Goal: Task Accomplishment & Management: Manage account settings

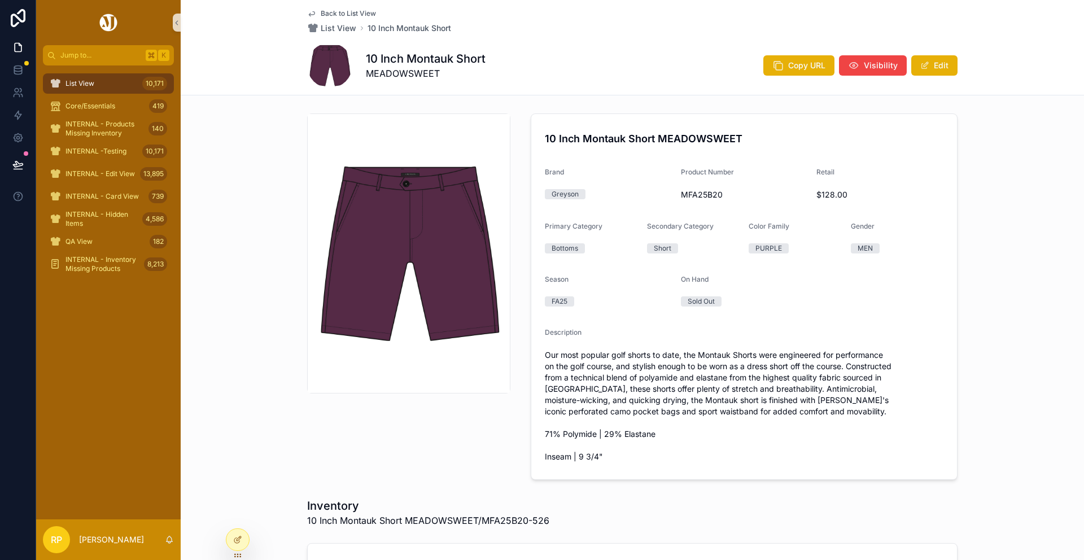
click at [99, 84] on div "List View 10,171" at bounding box center [108, 84] width 117 height 18
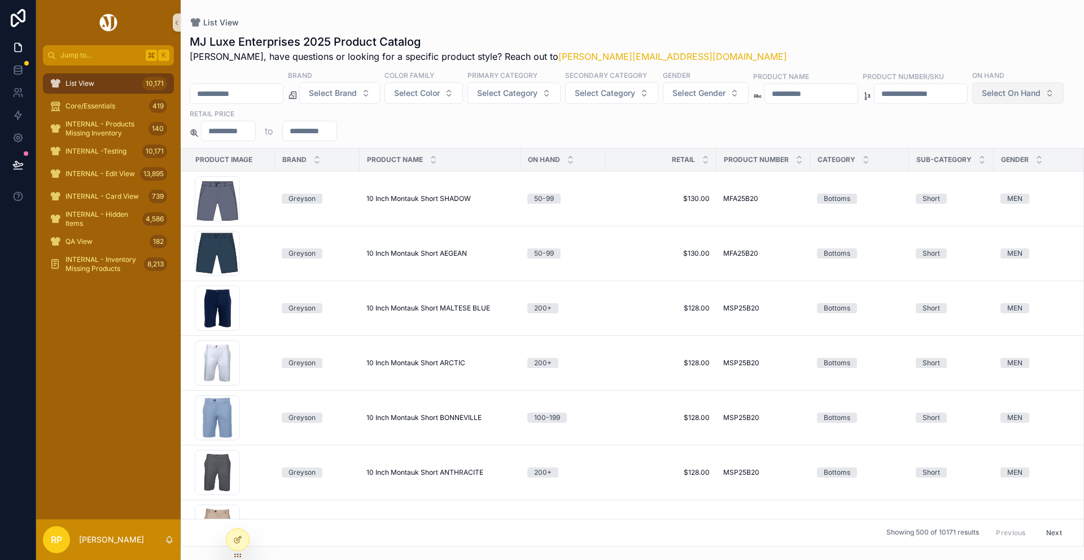
click at [972, 104] on button "Select On Hand" at bounding box center [1017, 92] width 91 height 21
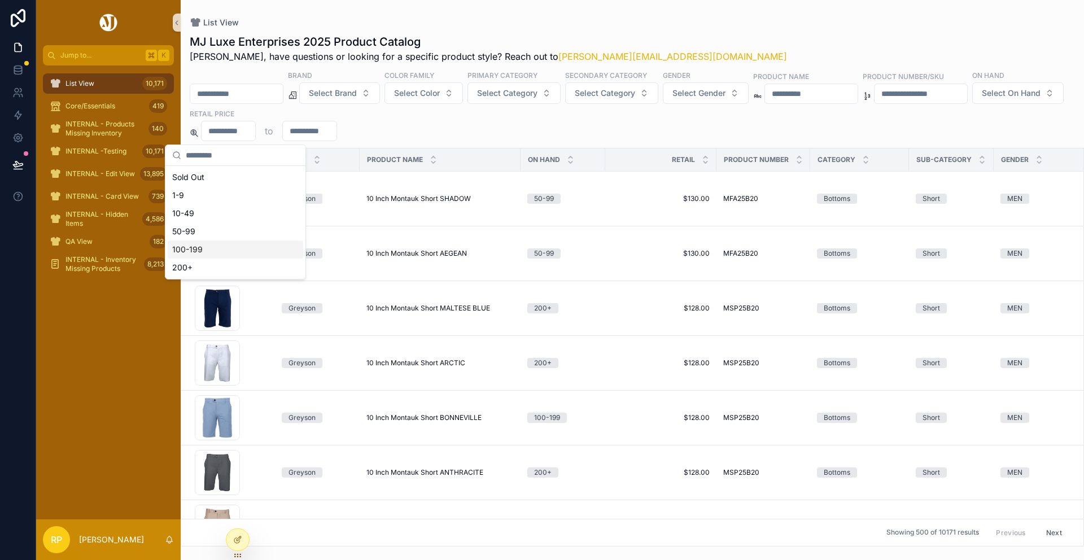
click at [183, 270] on div "200+" at bounding box center [235, 268] width 135 height 18
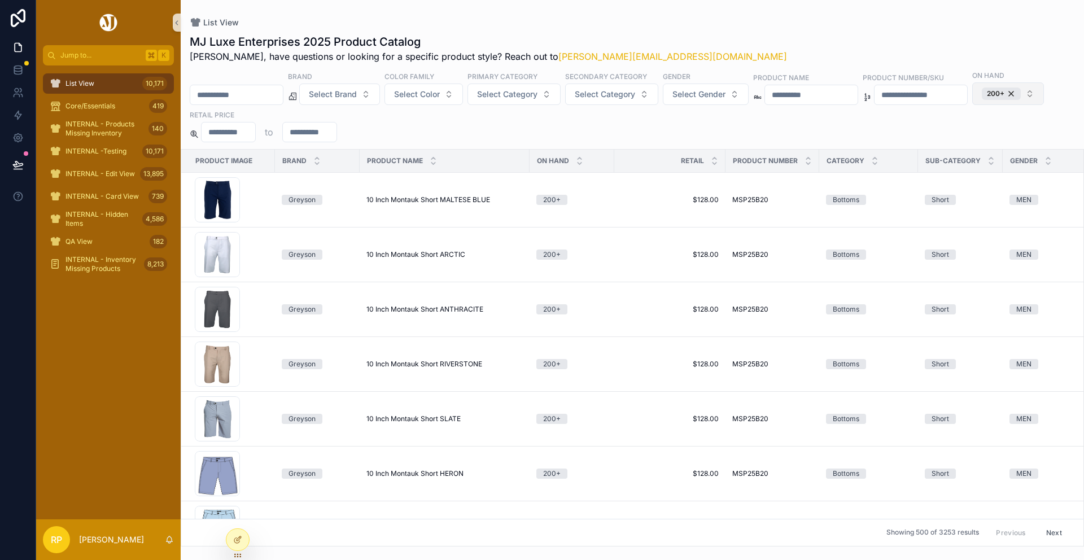
click at [972, 105] on button "200+" at bounding box center [1008, 93] width 72 height 23
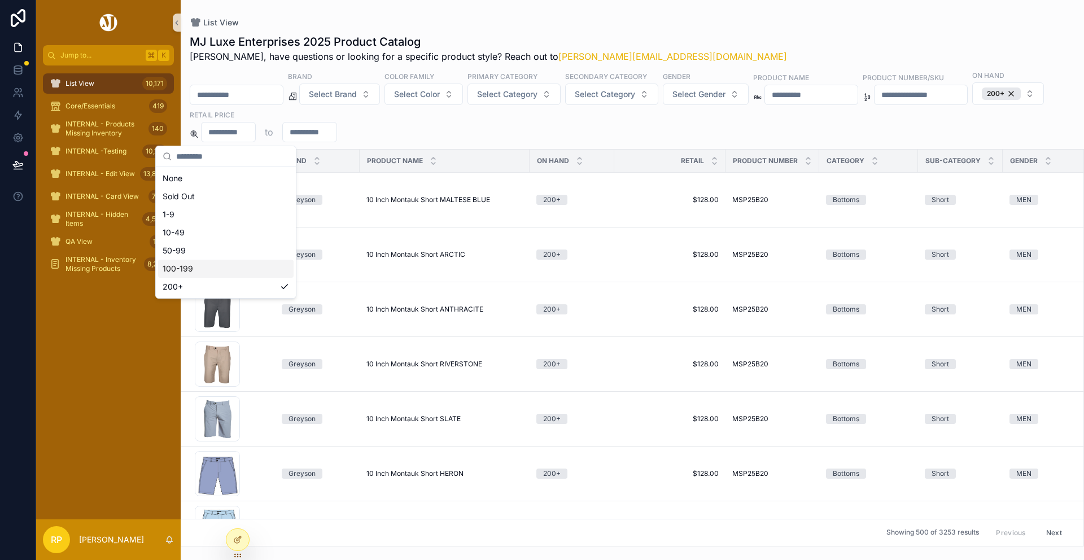
click at [183, 270] on div "100-199" at bounding box center [225, 269] width 135 height 18
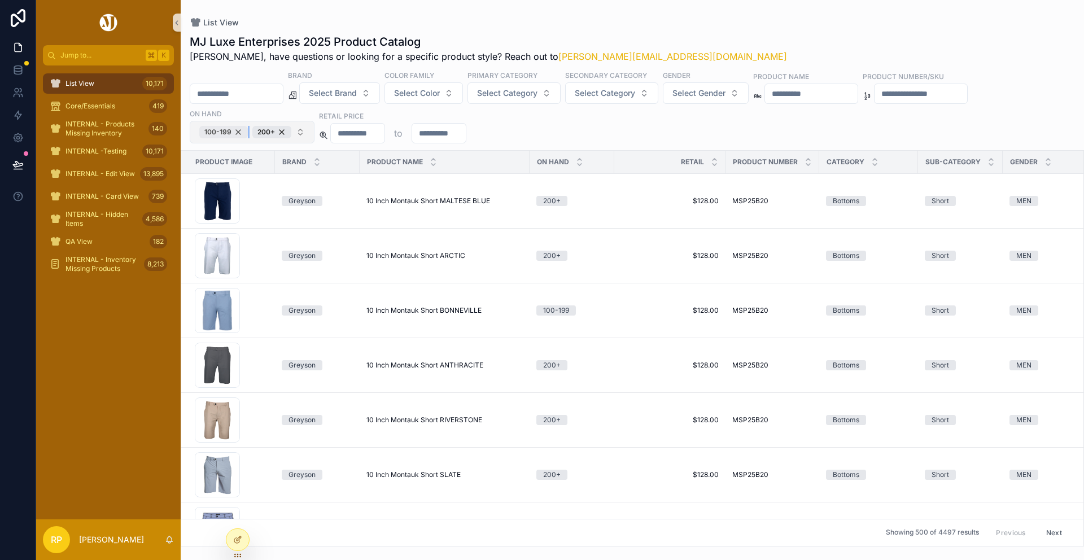
click at [235, 130] on div "100-199" at bounding box center [223, 132] width 49 height 12
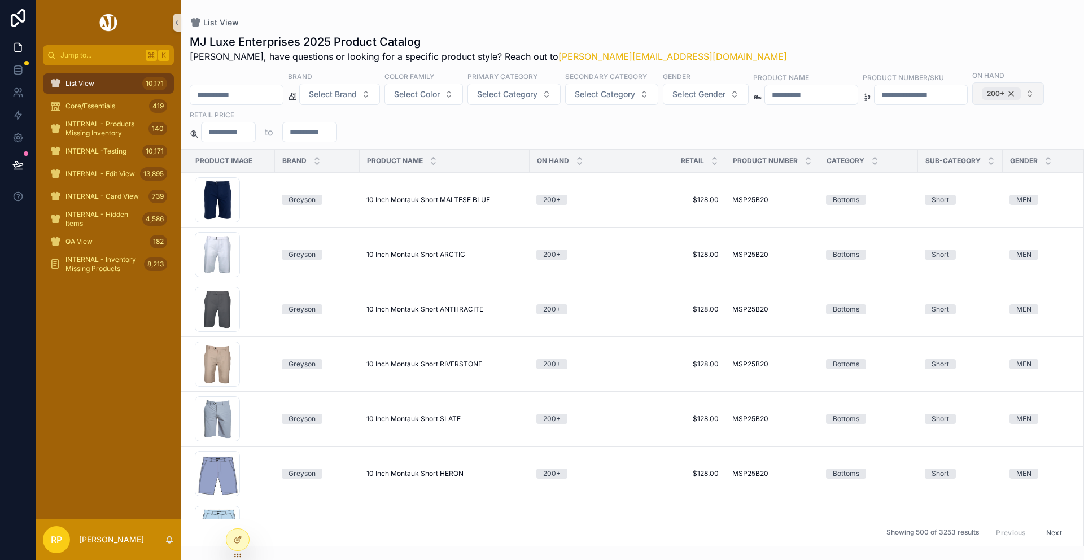
click at [982, 100] on div "200+" at bounding box center [1001, 94] width 39 height 12
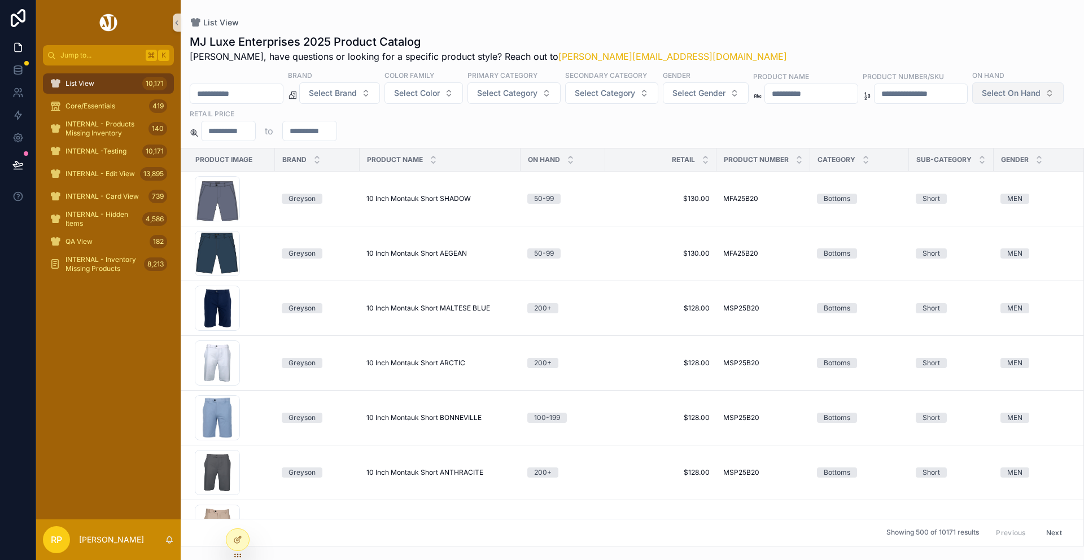
click at [982, 99] on span "Select On Hand" at bounding box center [1011, 93] width 59 height 11
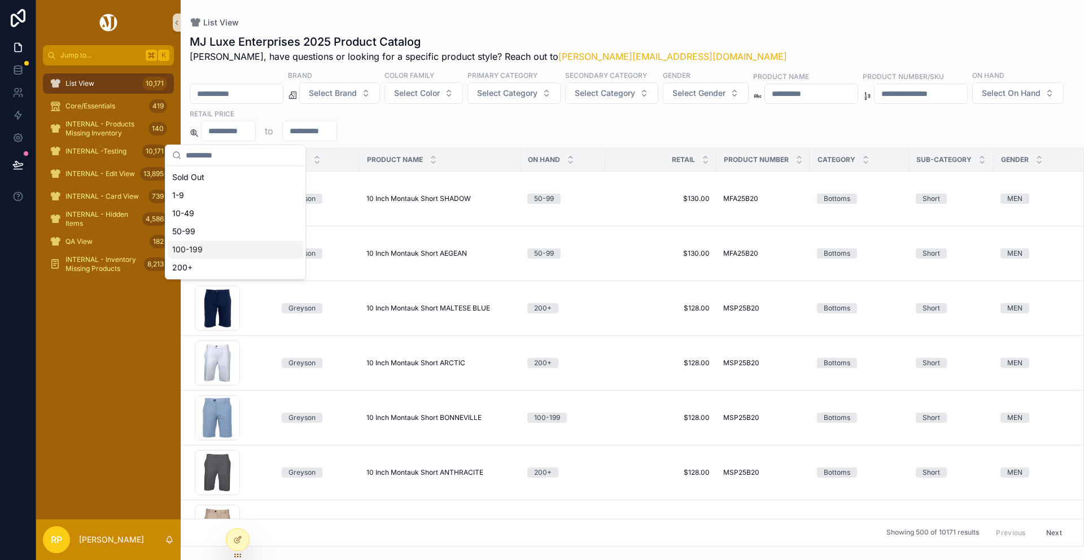
click at [191, 252] on div "100-199" at bounding box center [235, 249] width 135 height 18
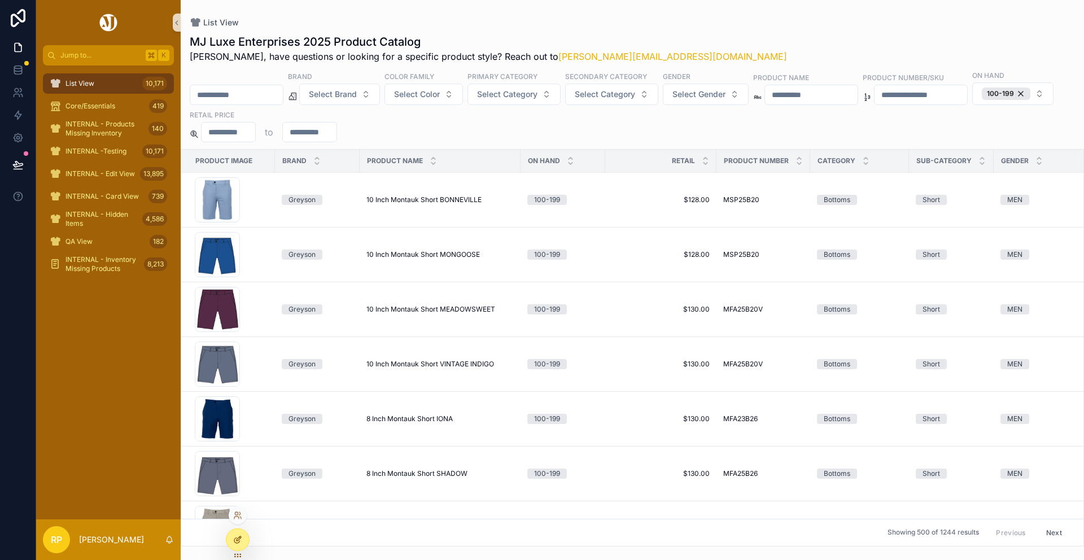
click at [240, 539] on icon at bounding box center [239, 538] width 5 height 5
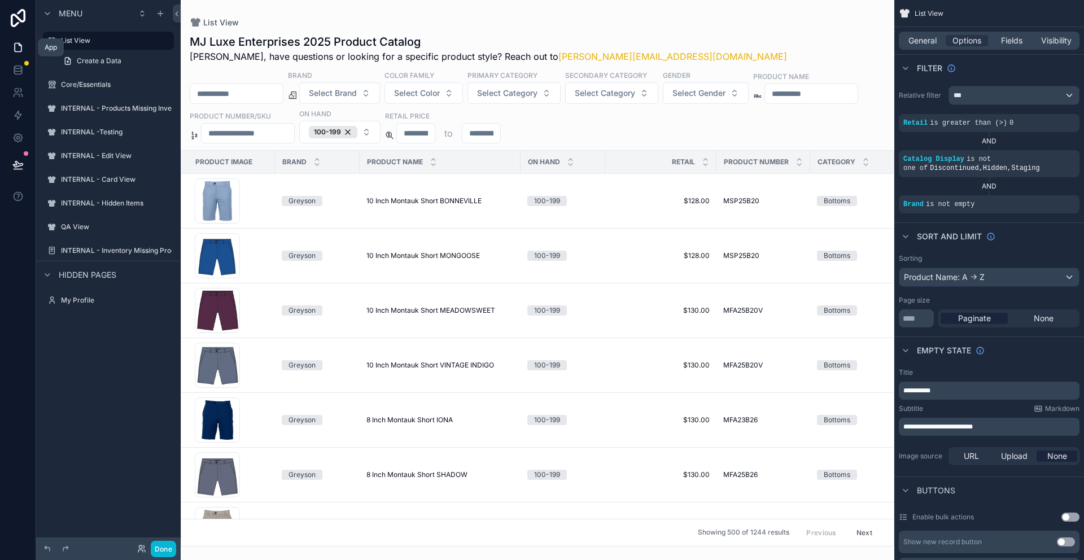
click at [18, 47] on icon at bounding box center [17, 47] width 11 height 11
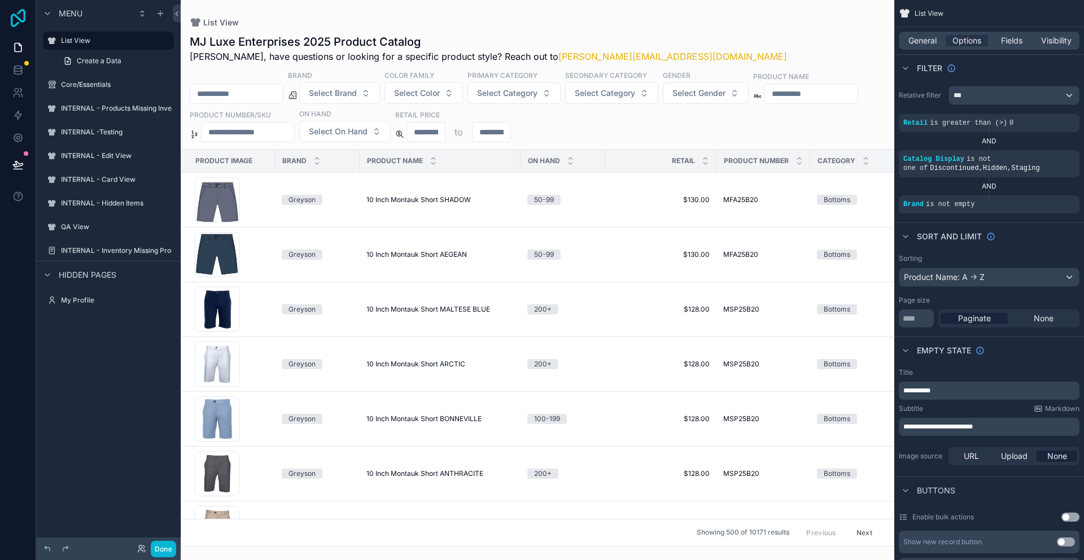
click at [25, 17] on icon at bounding box center [18, 18] width 15 height 18
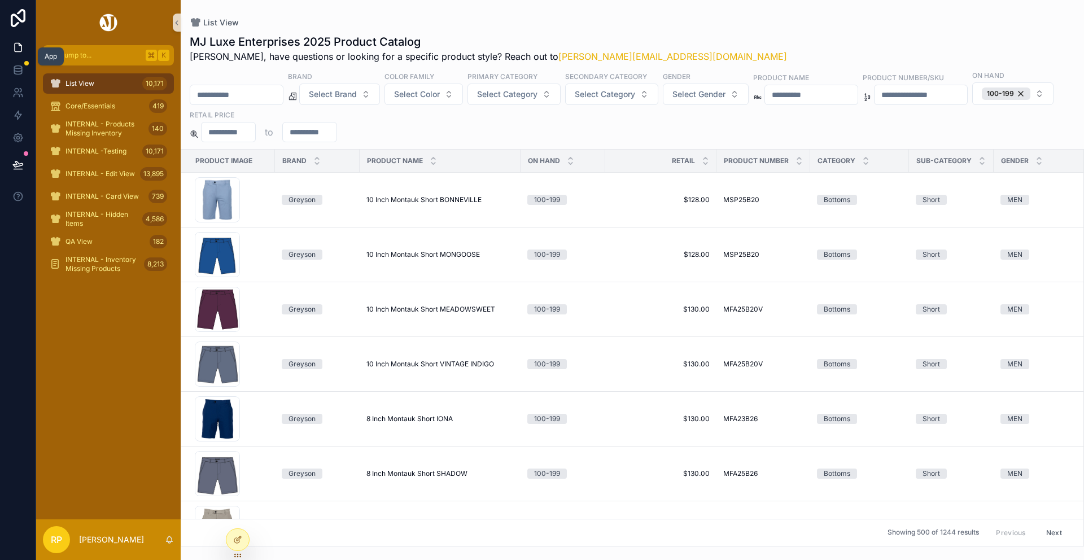
click at [19, 44] on icon at bounding box center [20, 44] width 2 height 2
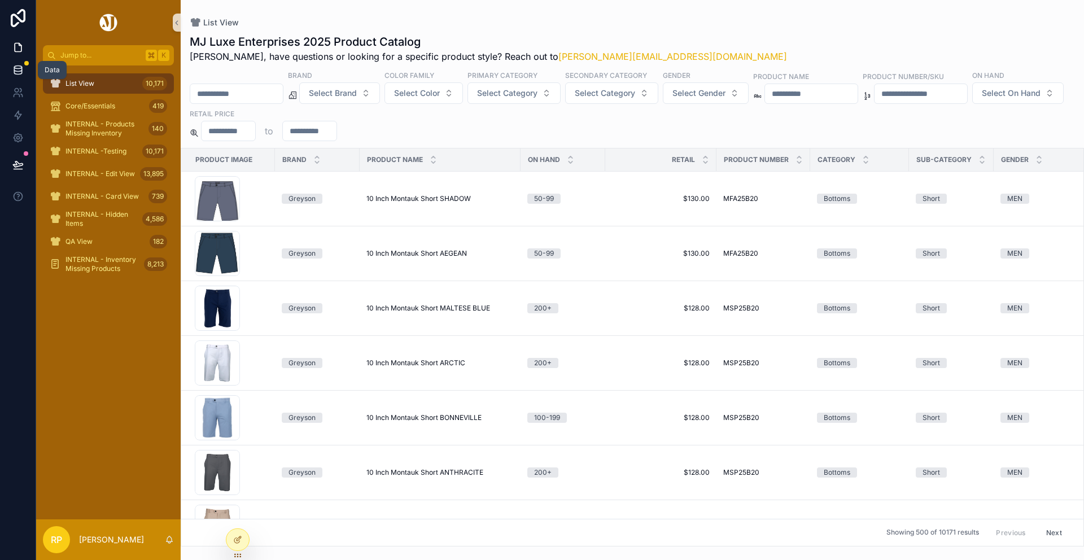
click at [14, 70] on icon at bounding box center [17, 72] width 7 height 5
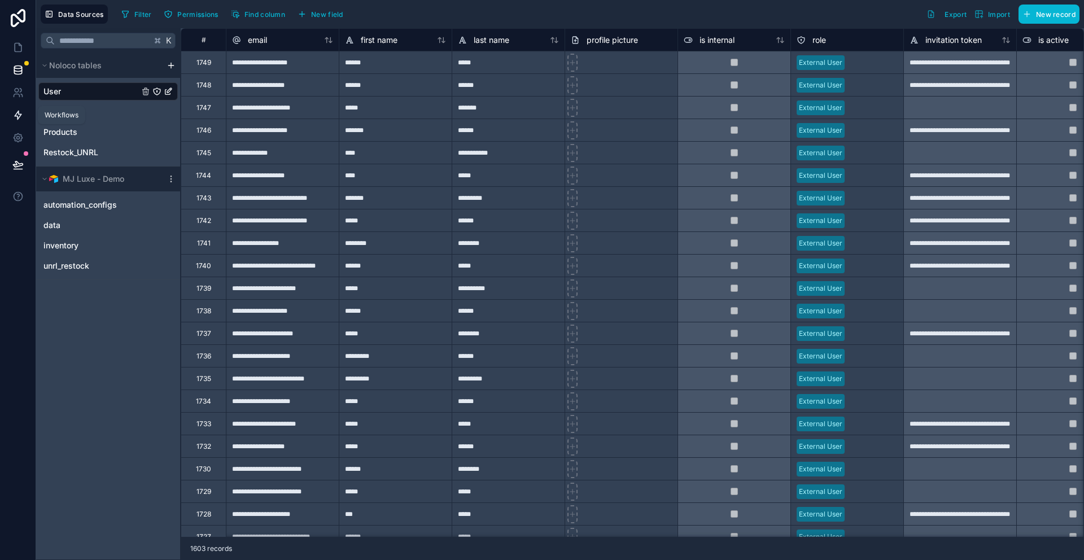
click at [20, 115] on icon at bounding box center [18, 115] width 7 height 8
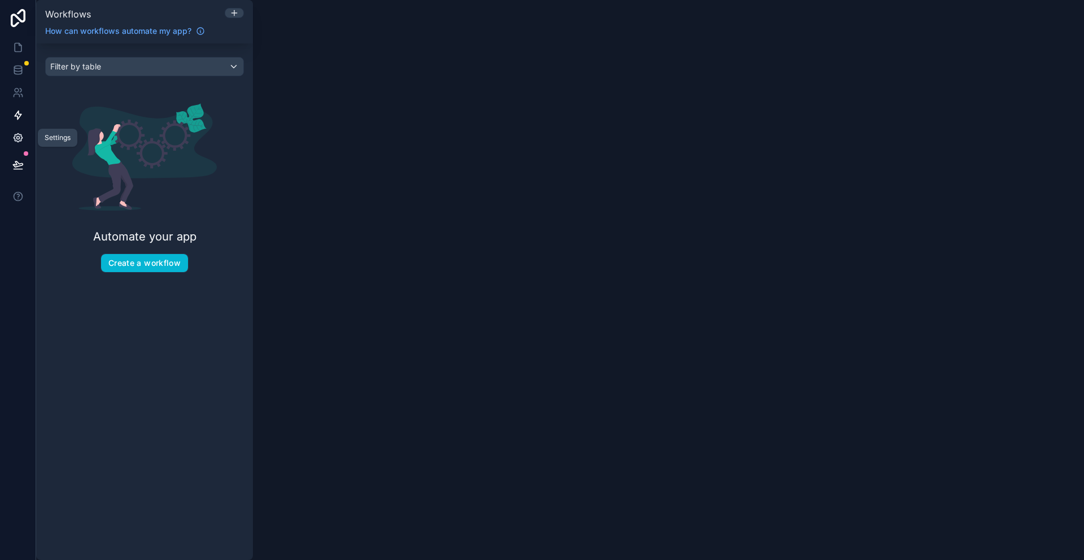
click at [15, 141] on icon at bounding box center [18, 138] width 8 height 8
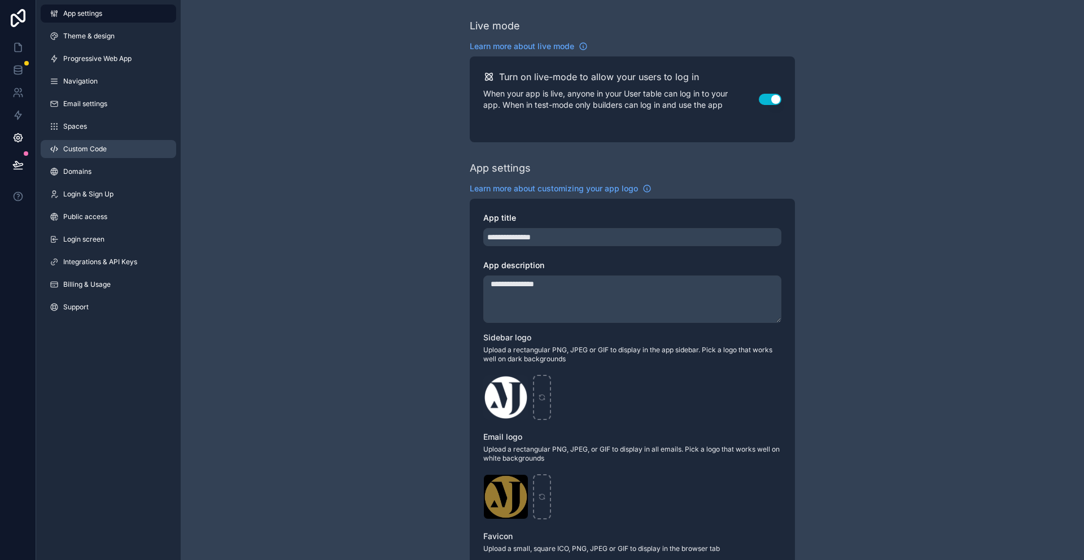
click at [97, 156] on link "Custom Code" at bounding box center [108, 149] width 135 height 18
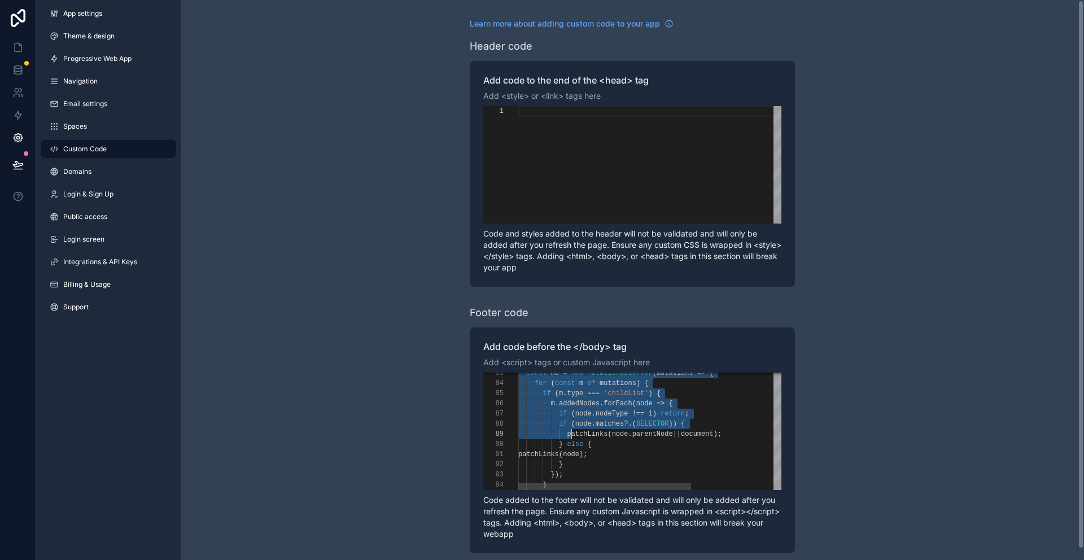
scroll to position [10, 57]
drag, startPoint x: 520, startPoint y: 388, endPoint x: 575, endPoint y: 413, distance: 60.9
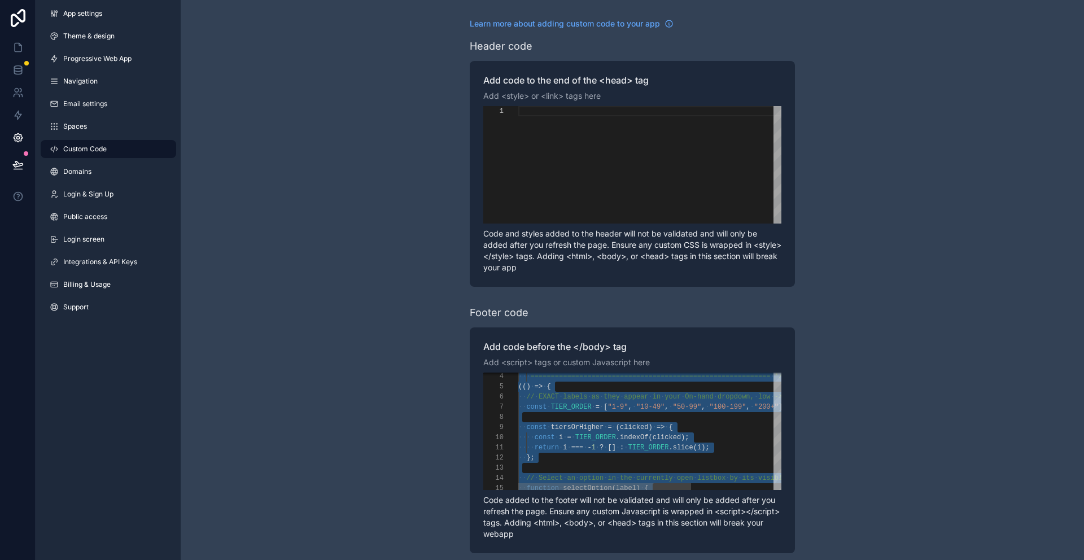
click at [635, 438] on span "indexOf" at bounding box center [634, 438] width 28 height 8
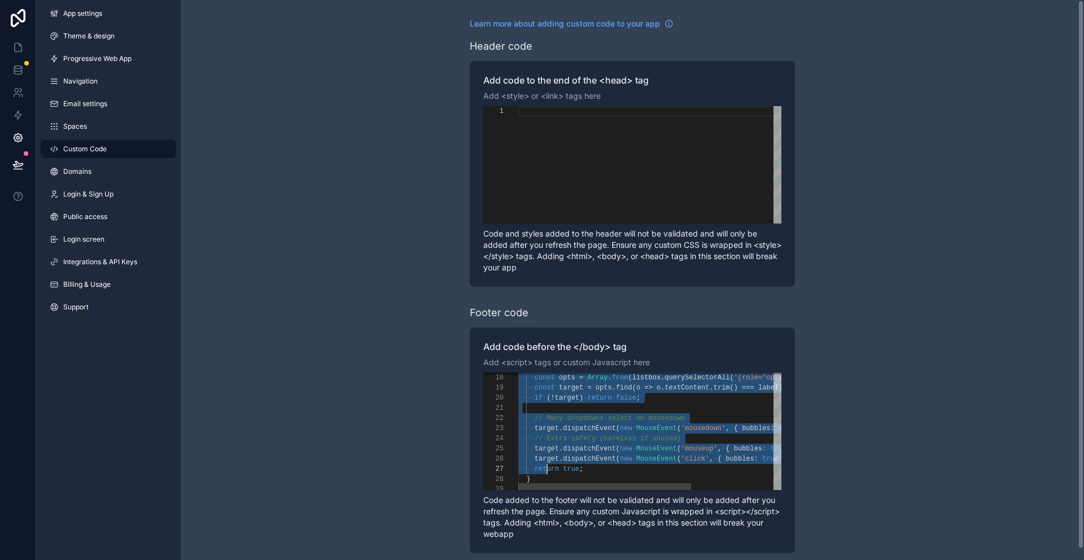
scroll to position [10, 29]
drag, startPoint x: 519, startPoint y: 388, endPoint x: 548, endPoint y: 473, distance: 89.4
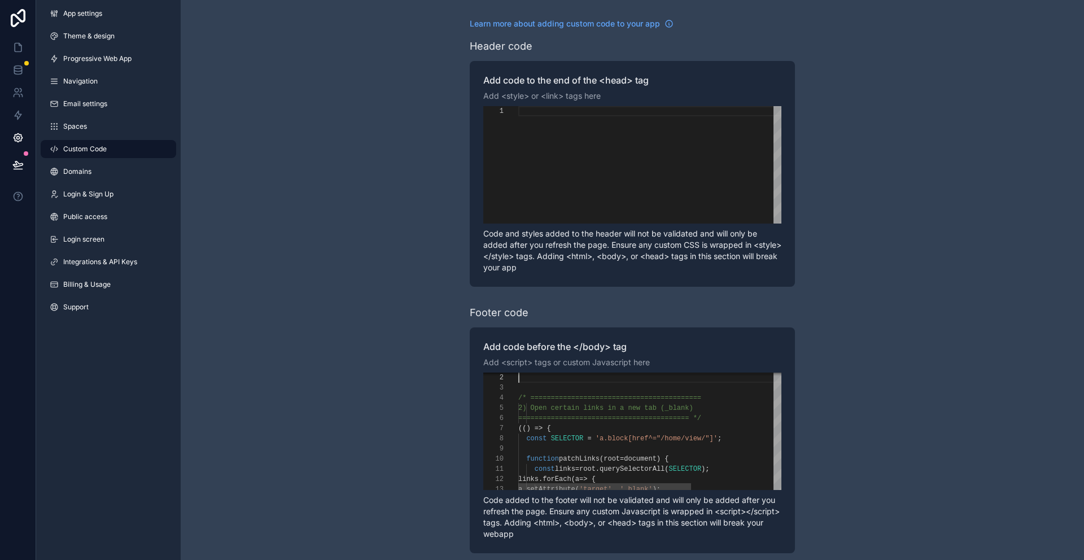
scroll to position [10, 0]
type textarea "**********"
click at [16, 18] on icon at bounding box center [18, 18] width 15 height 18
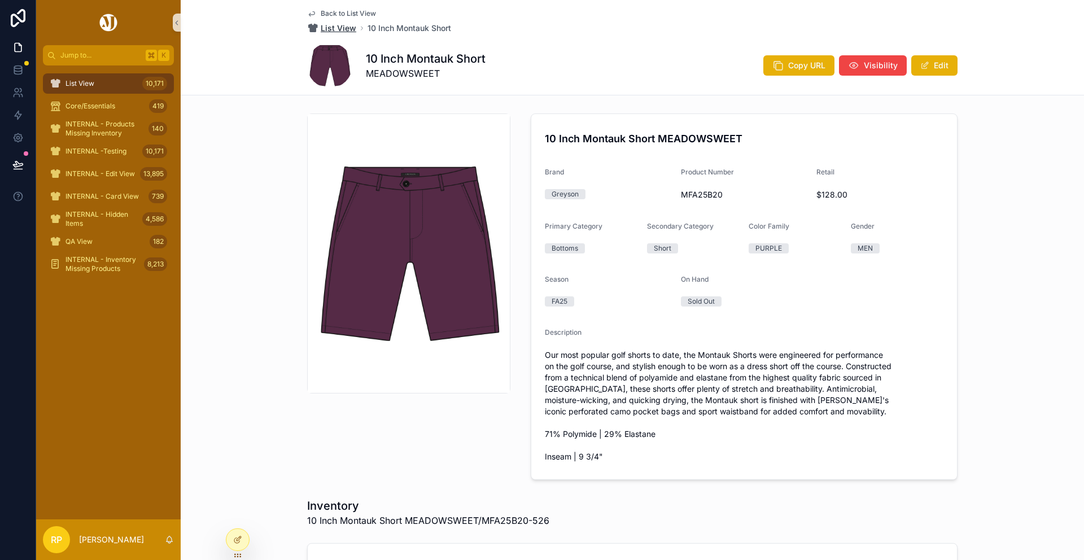
click at [344, 29] on span "List View" at bounding box center [339, 28] width 36 height 11
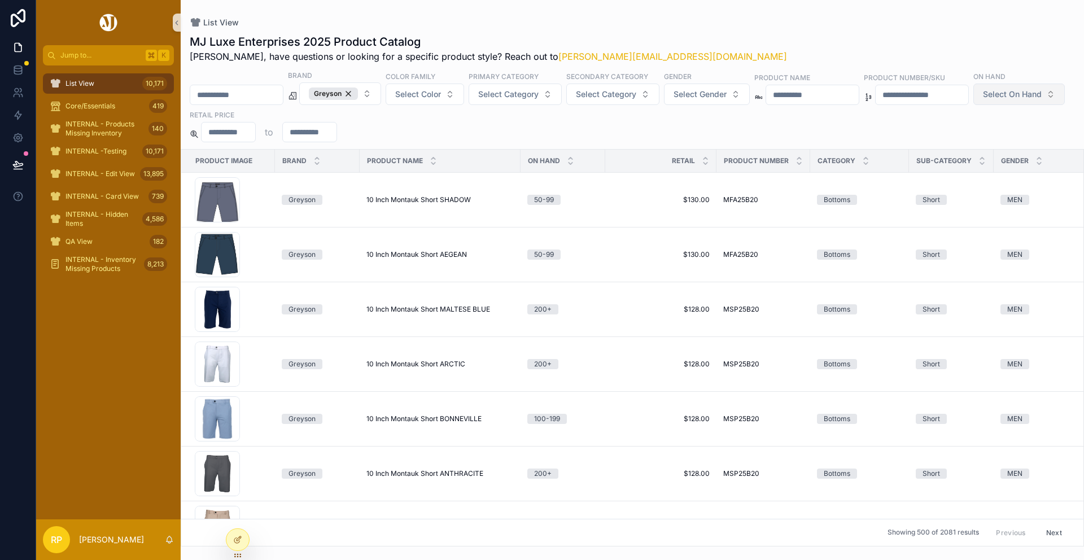
click at [973, 105] on button "Select On Hand" at bounding box center [1018, 94] width 91 height 21
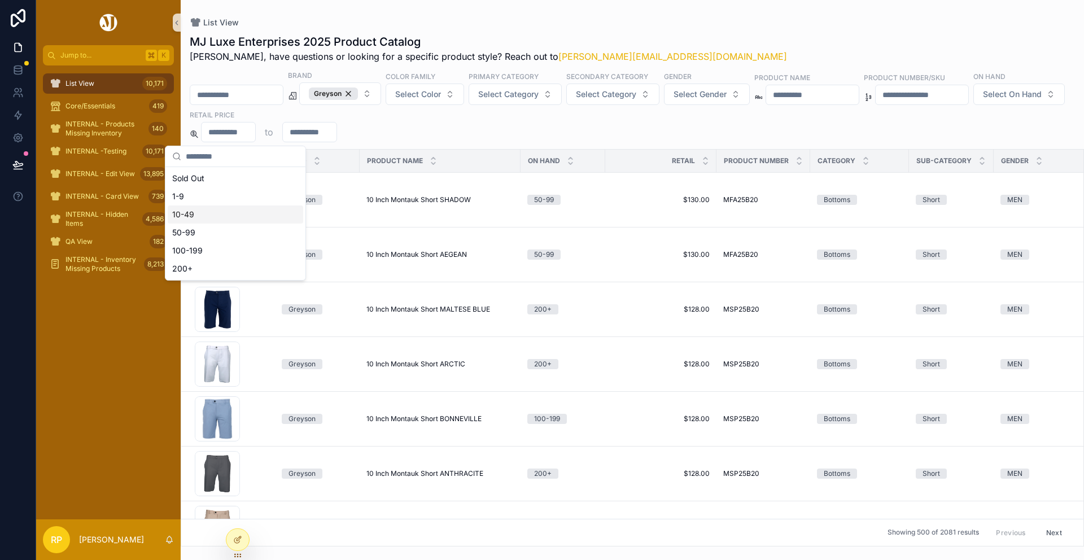
click at [212, 213] on div "10-49" at bounding box center [235, 214] width 135 height 18
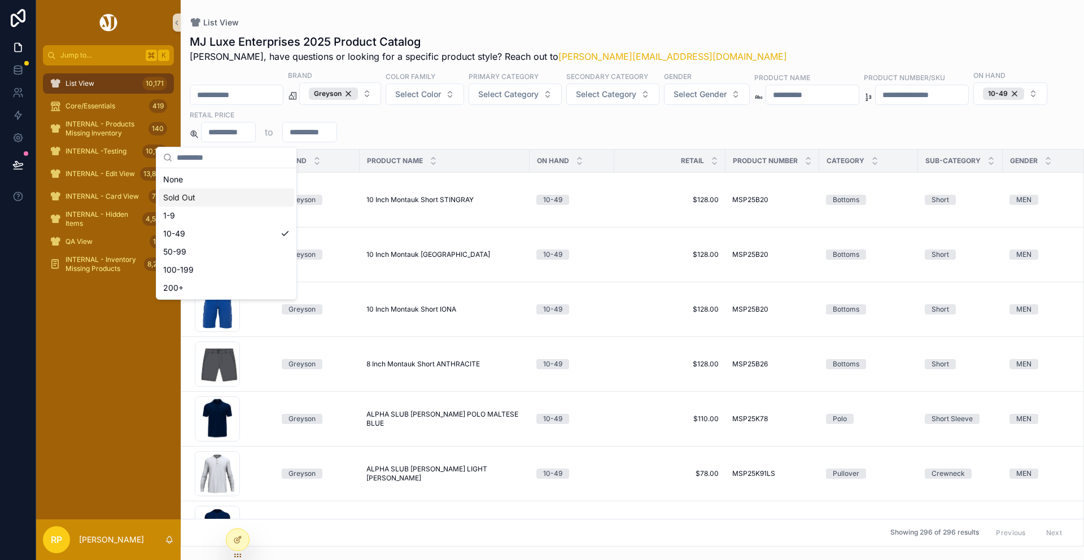
click at [615, 20] on div "List View" at bounding box center [632, 22] width 885 height 9
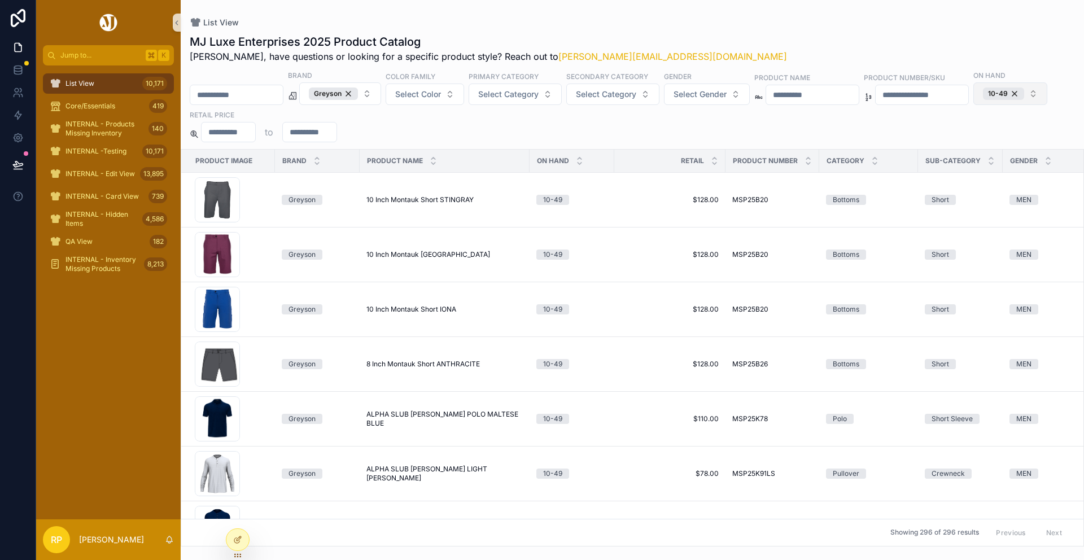
click at [973, 105] on button "10-49" at bounding box center [1010, 93] width 74 height 23
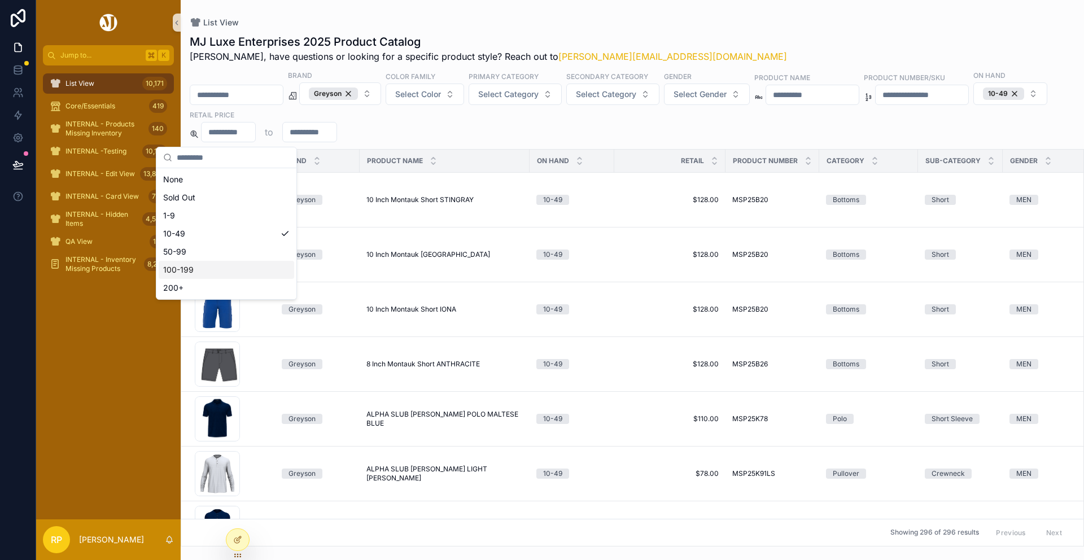
click at [208, 265] on div "100-199" at bounding box center [226, 270] width 135 height 18
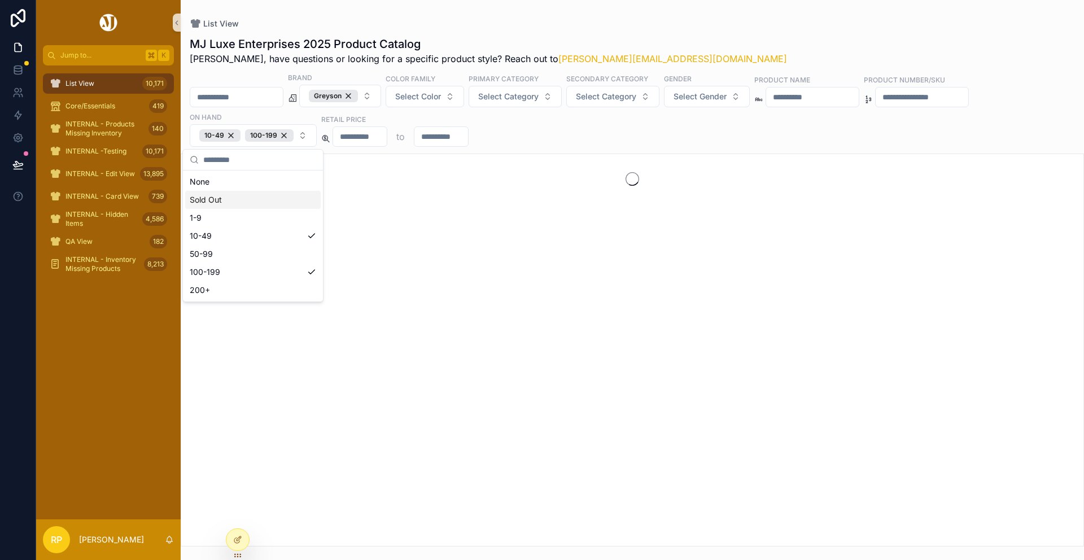
click at [616, 25] on div "List View" at bounding box center [632, 23] width 885 height 11
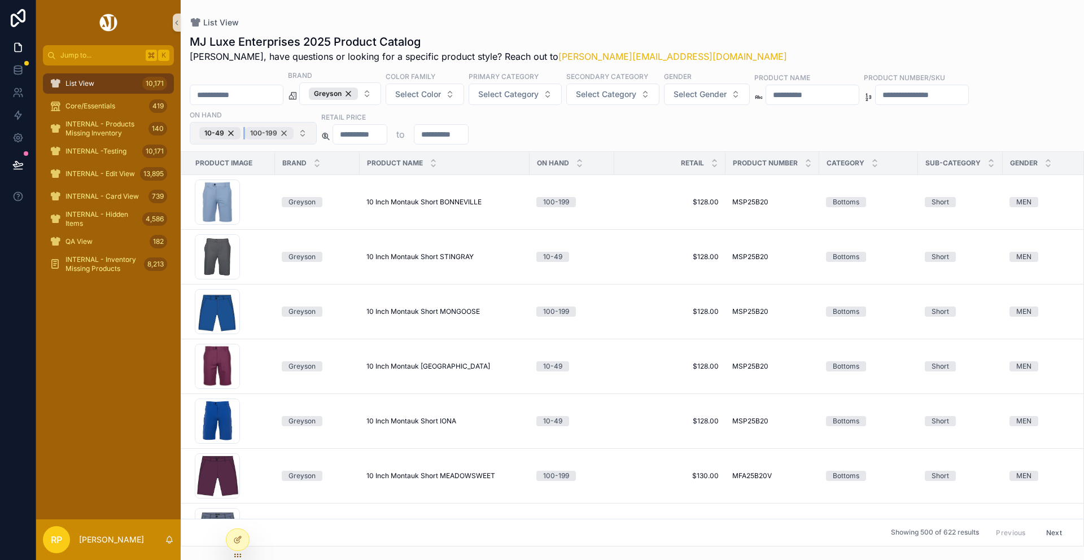
click at [283, 135] on div "100-199" at bounding box center [269, 133] width 49 height 12
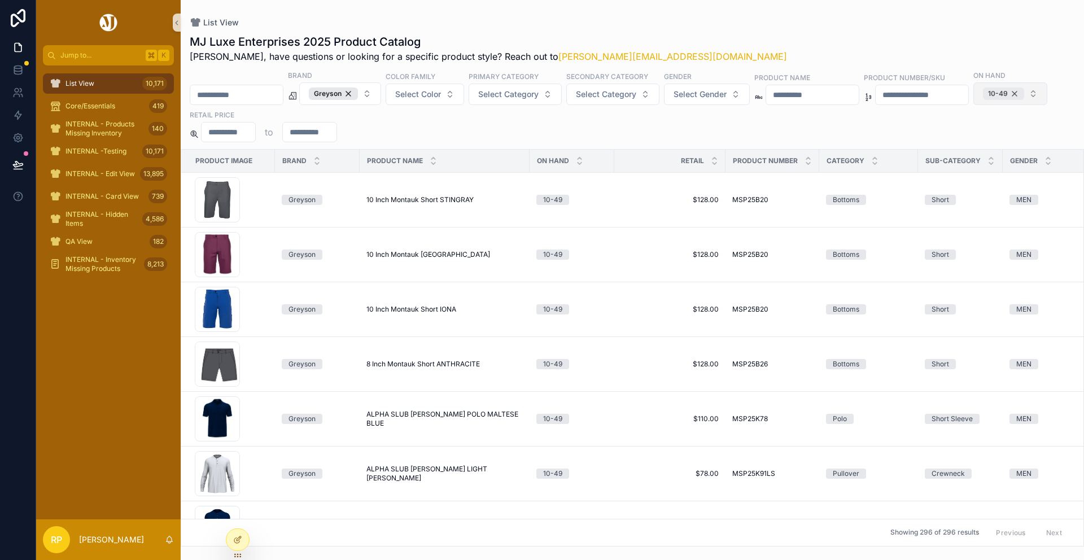
click at [983, 100] on div "10-49" at bounding box center [1003, 94] width 41 height 12
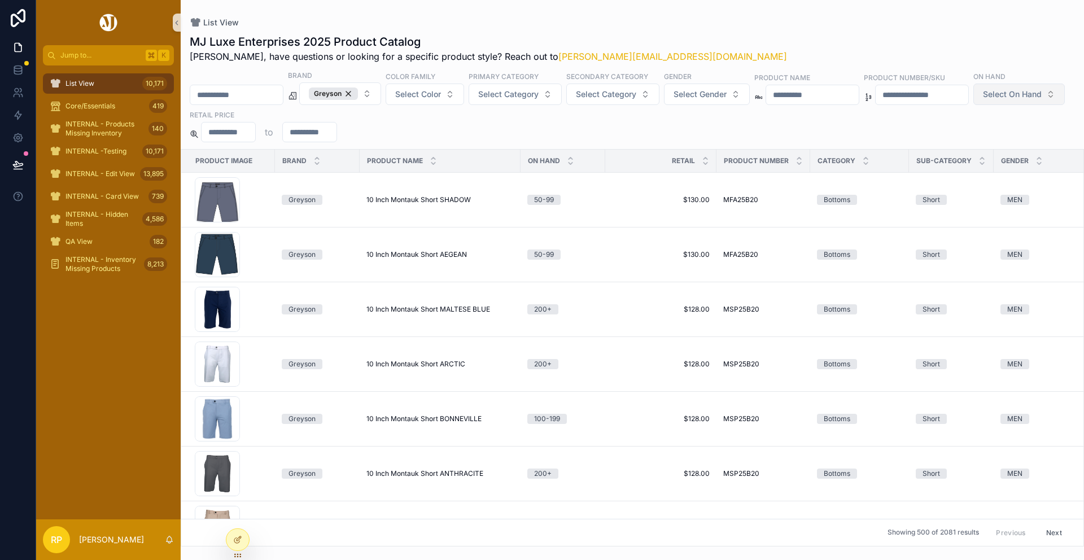
click at [690, 29] on div "MJ Luxe Enterprises 2025 Product Catalog Rasika, have questions or looking for …" at bounding box center [632, 286] width 903 height 519
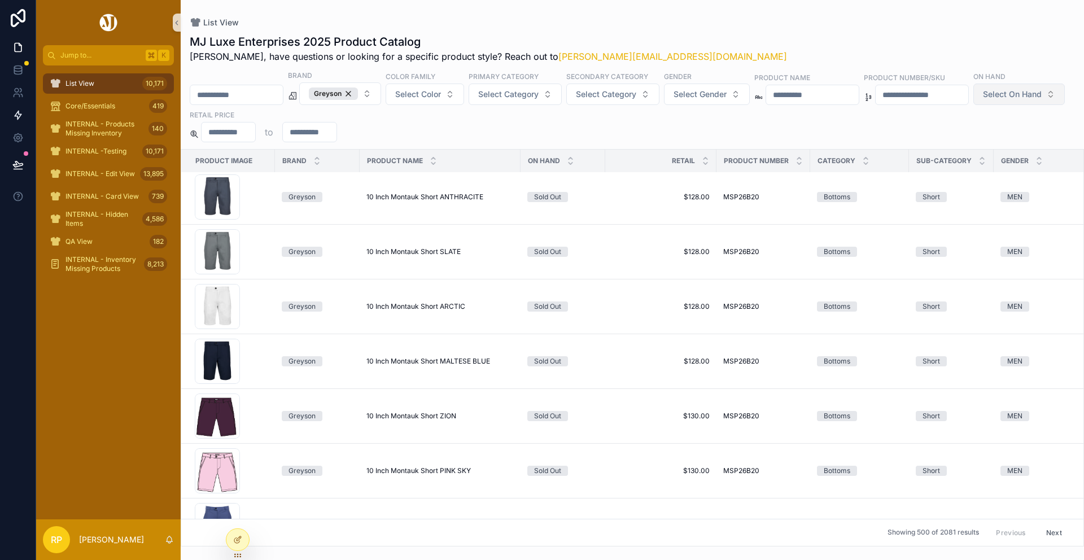
scroll to position [1043, 0]
click at [16, 168] on icon at bounding box center [17, 164] width 11 height 11
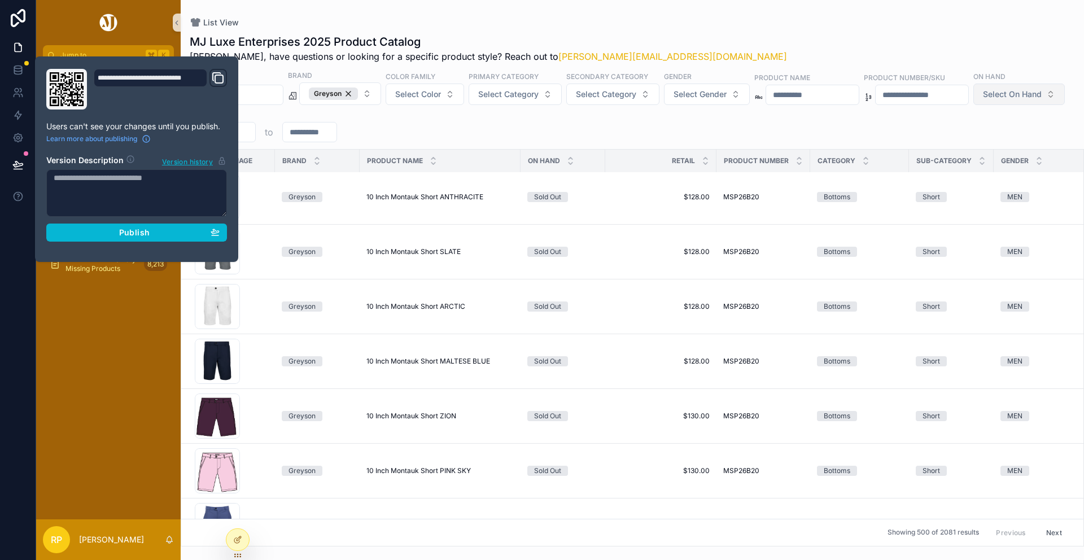
click at [84, 206] on textarea at bounding box center [136, 192] width 181 height 47
click at [113, 174] on textarea "**********" at bounding box center [136, 192] width 181 height 47
type textarea "**********"
click at [116, 234] on div "Publish" at bounding box center [137, 233] width 166 height 10
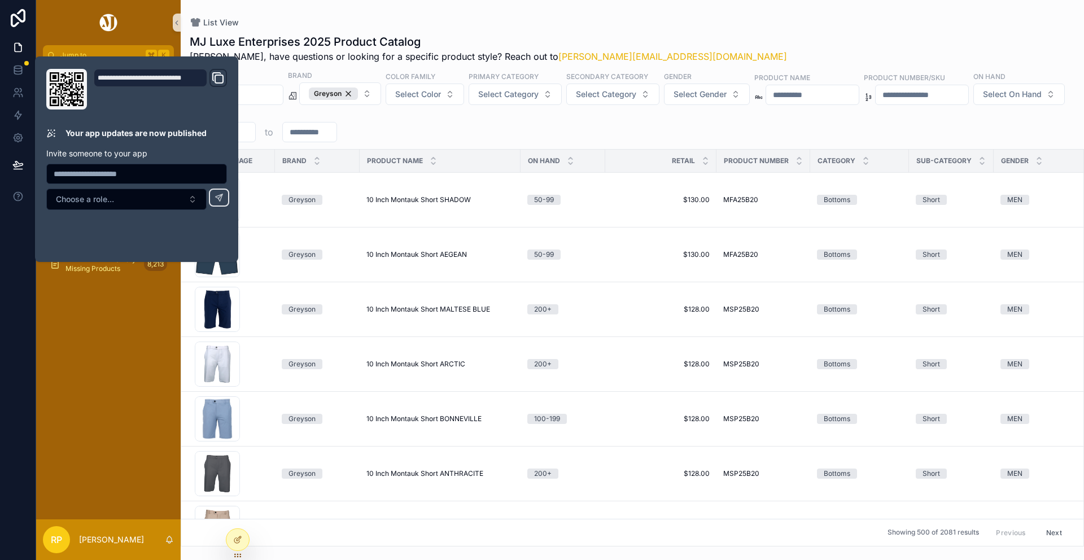
click at [362, 14] on div "List View MJ Luxe Enterprises 2025 Product Catalog Rasika, have questions or lo…" at bounding box center [632, 273] width 903 height 546
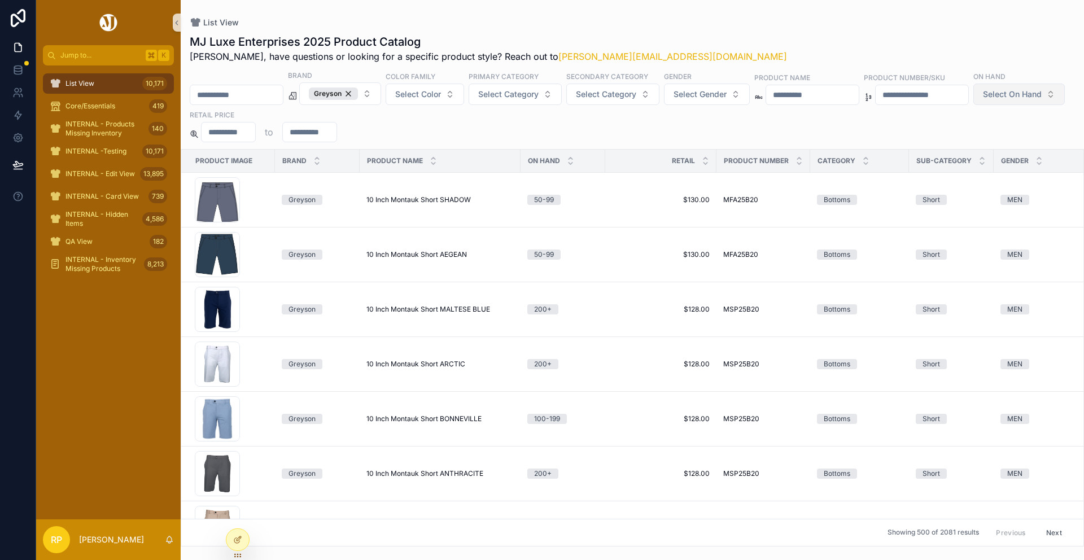
click at [983, 100] on span "Select On Hand" at bounding box center [1012, 94] width 59 height 11
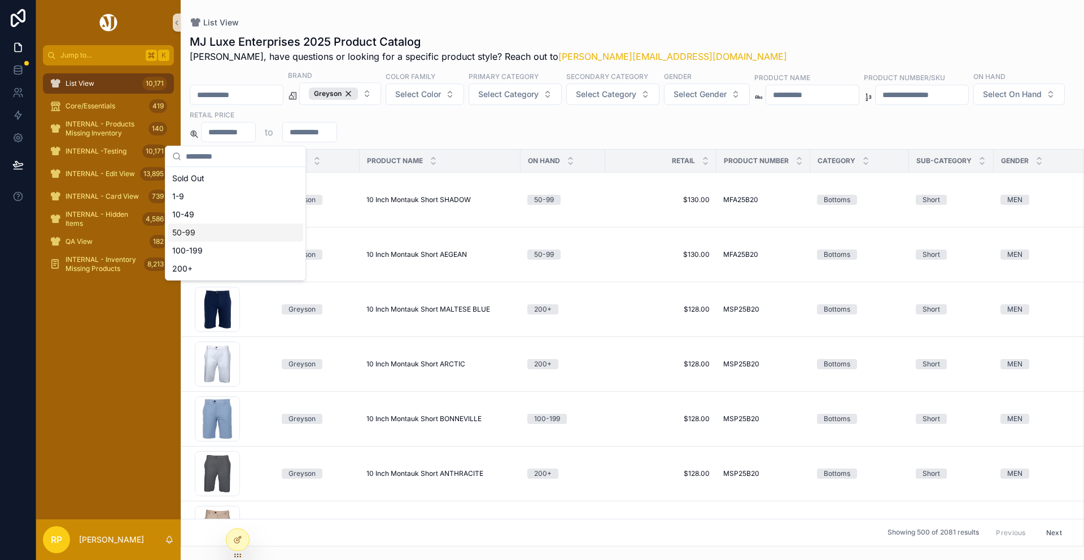
click at [217, 228] on div "50-99" at bounding box center [235, 233] width 135 height 18
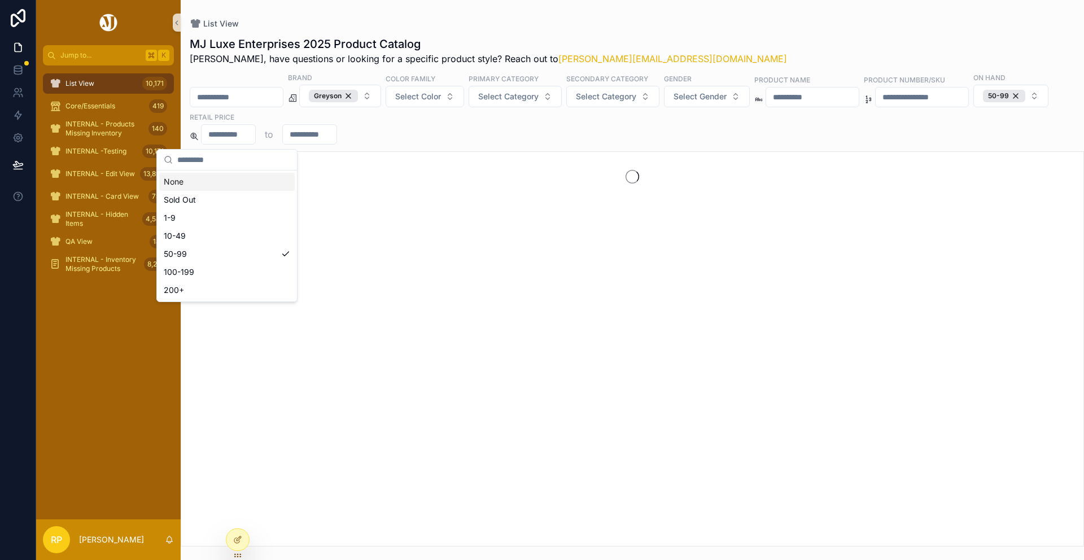
click at [500, 32] on div "MJ Luxe Enterprises 2025 Product Catalog Rasika, have questions or looking for …" at bounding box center [632, 287] width 903 height 517
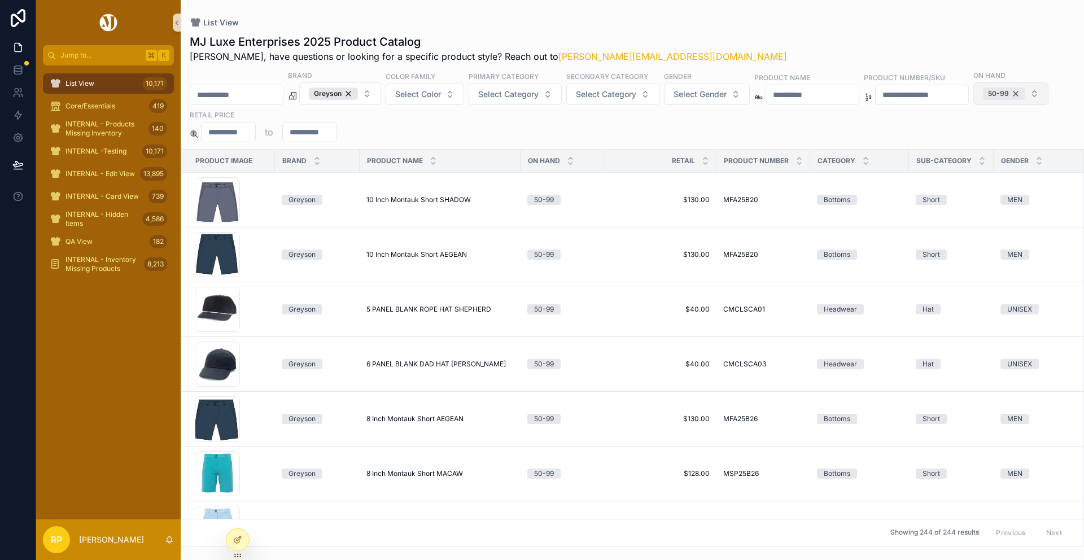
click at [983, 100] on div "50-99" at bounding box center [1004, 94] width 42 height 12
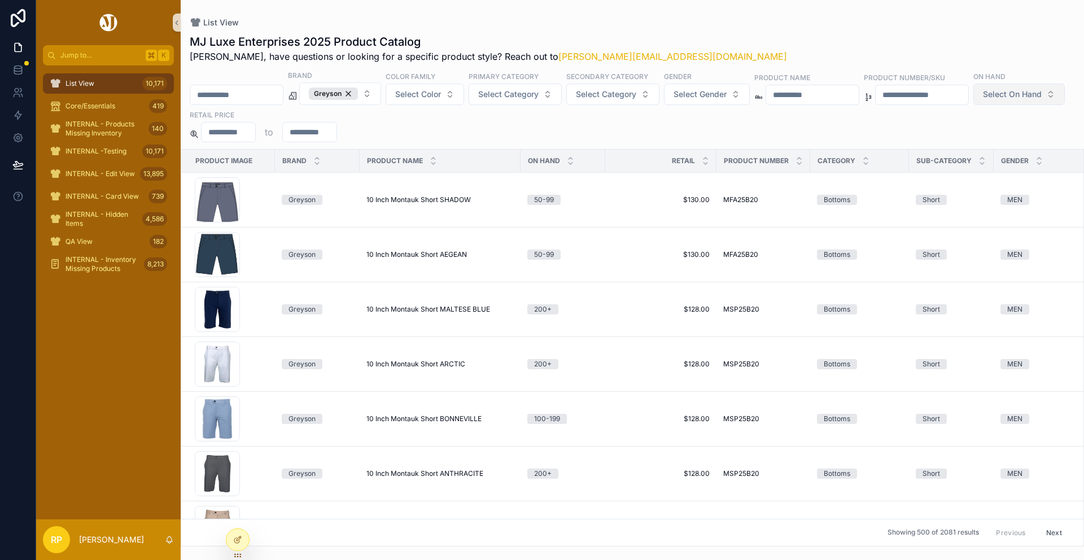
click at [983, 100] on span "Select On Hand" at bounding box center [1012, 94] width 59 height 11
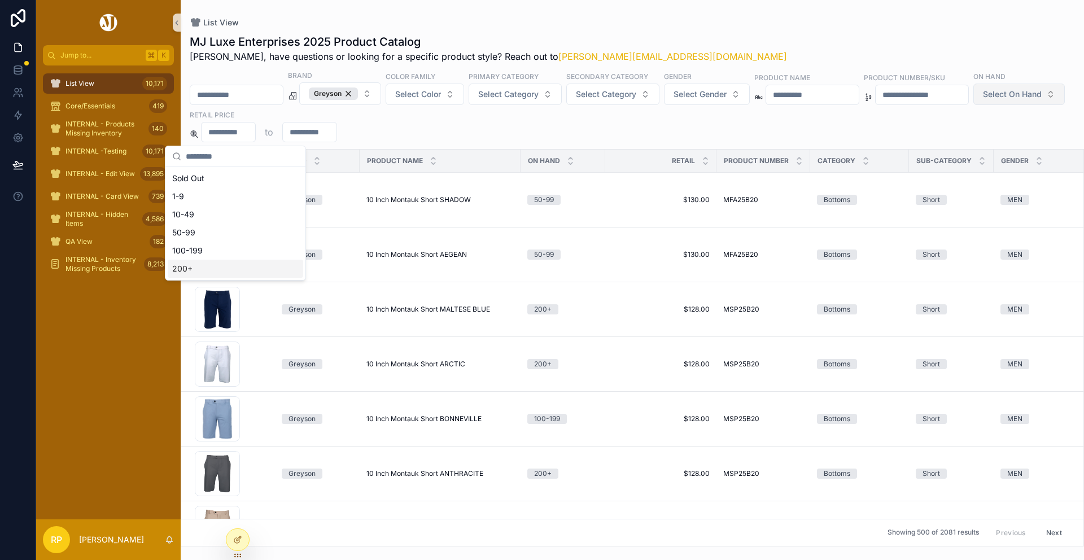
click at [227, 260] on div "200+" at bounding box center [235, 269] width 135 height 18
